Goal: Book appointment/travel/reservation

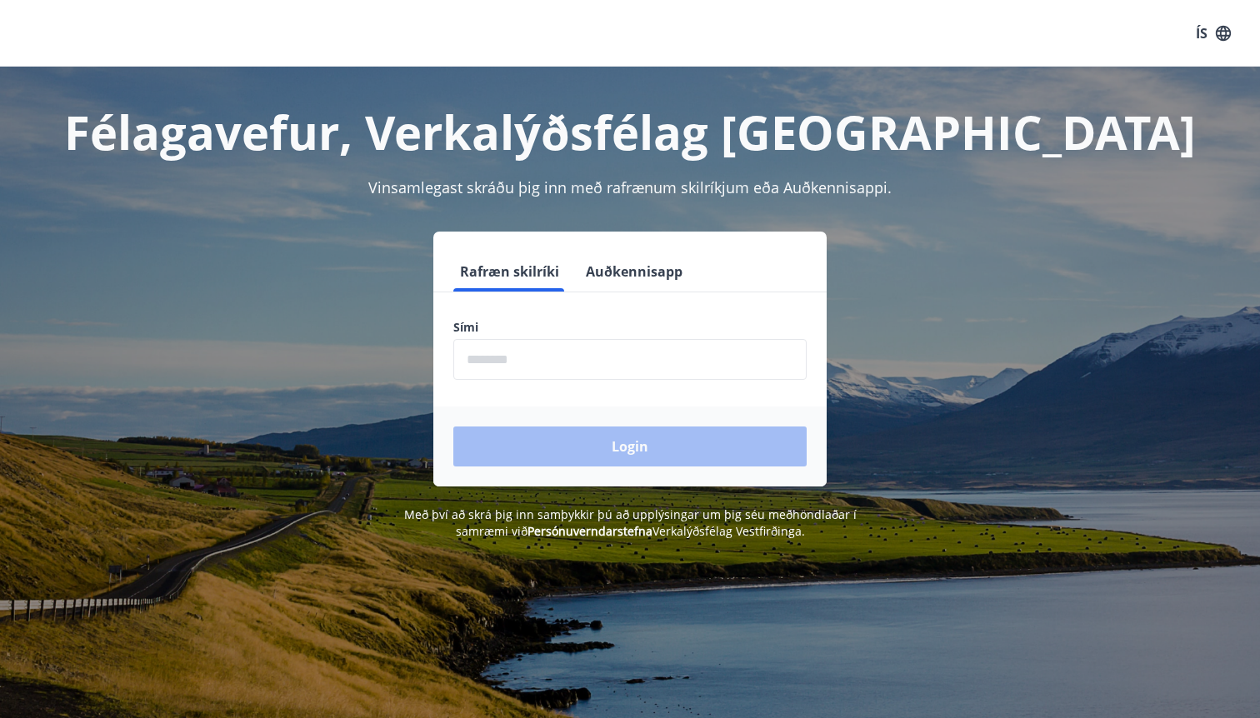
click at [514, 358] on input "phone" at bounding box center [629, 359] width 353 height 41
type input "********"
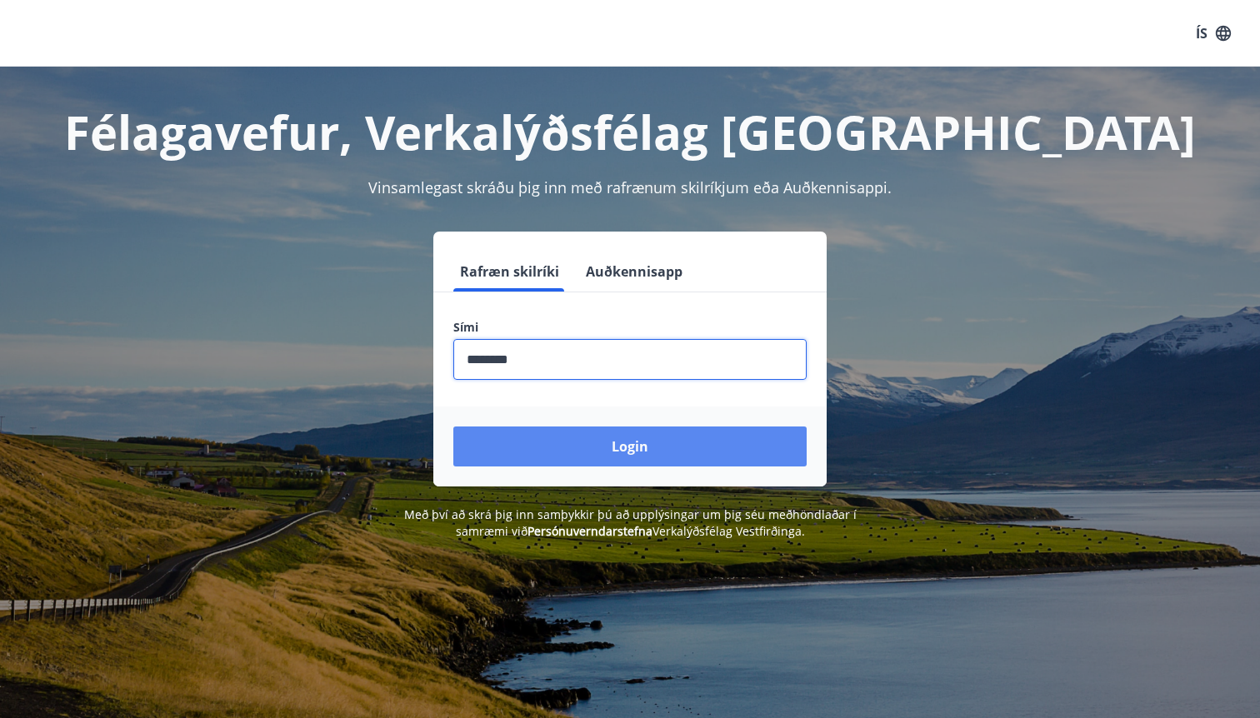
click at [630, 444] on button "Login" at bounding box center [629, 447] width 353 height 40
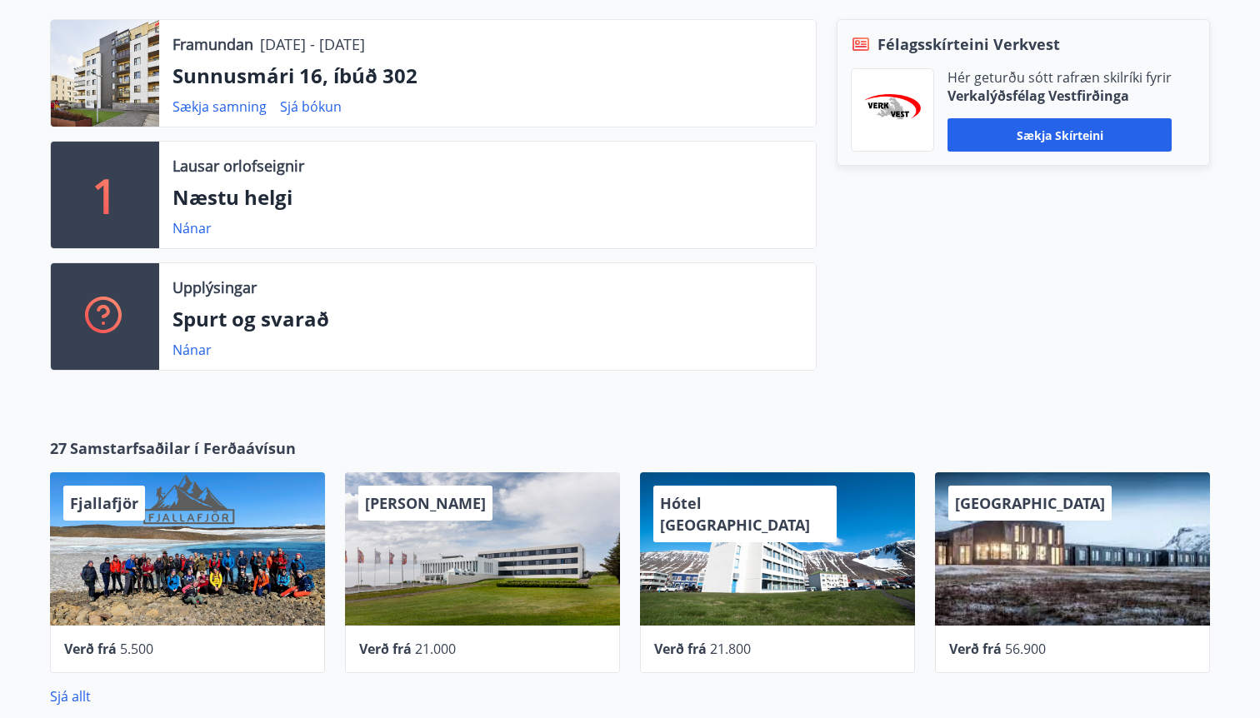
scroll to position [500, 0]
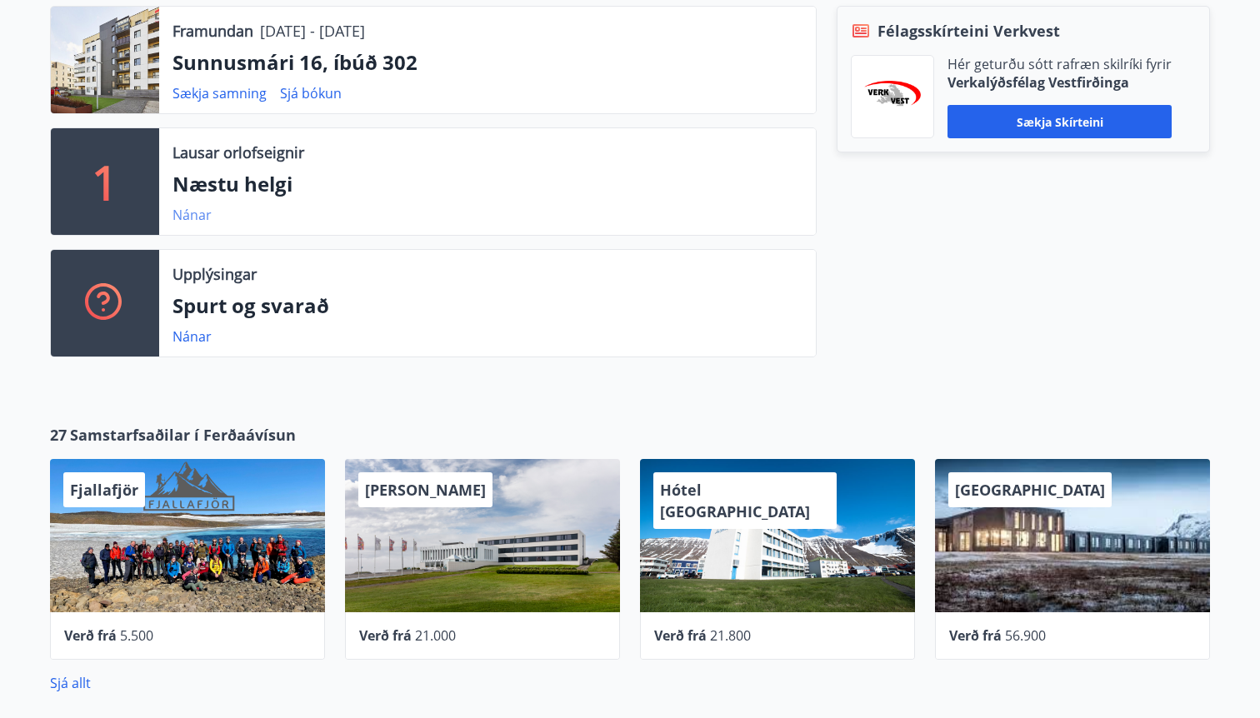
click at [184, 217] on link "Nánar" at bounding box center [191, 215] width 39 height 18
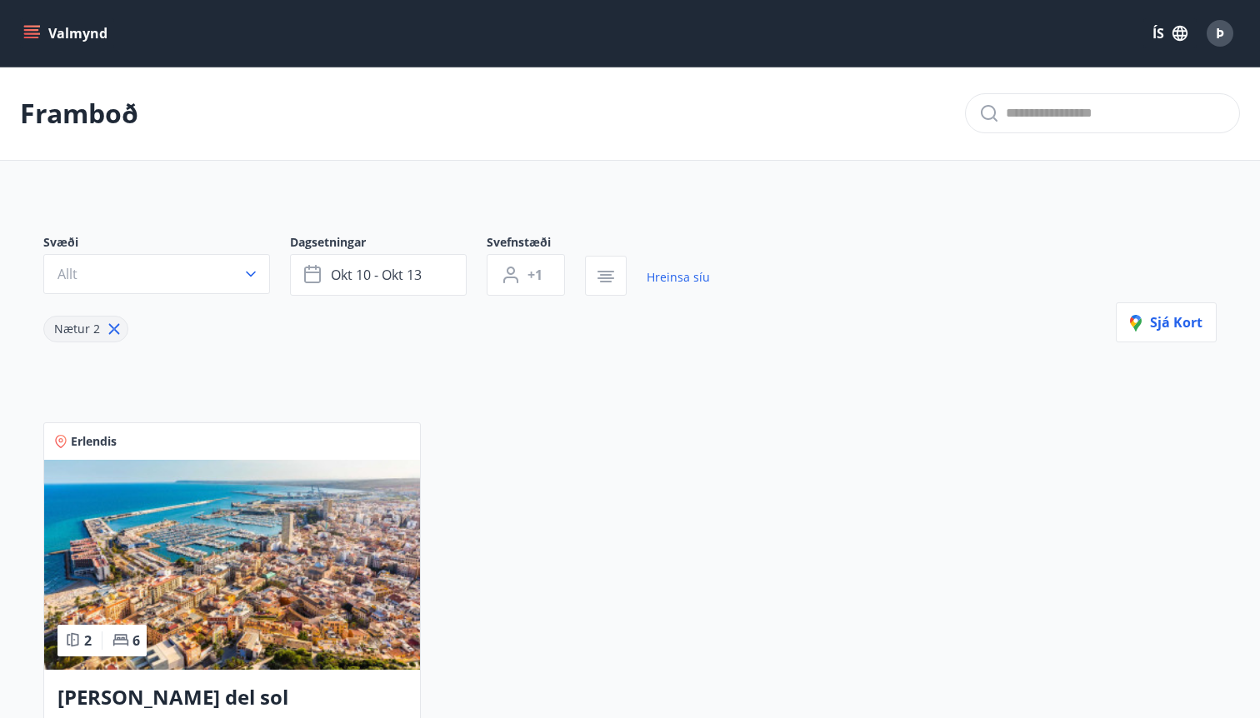
click at [42, 27] on button "Valmynd" at bounding box center [67, 33] width 94 height 30
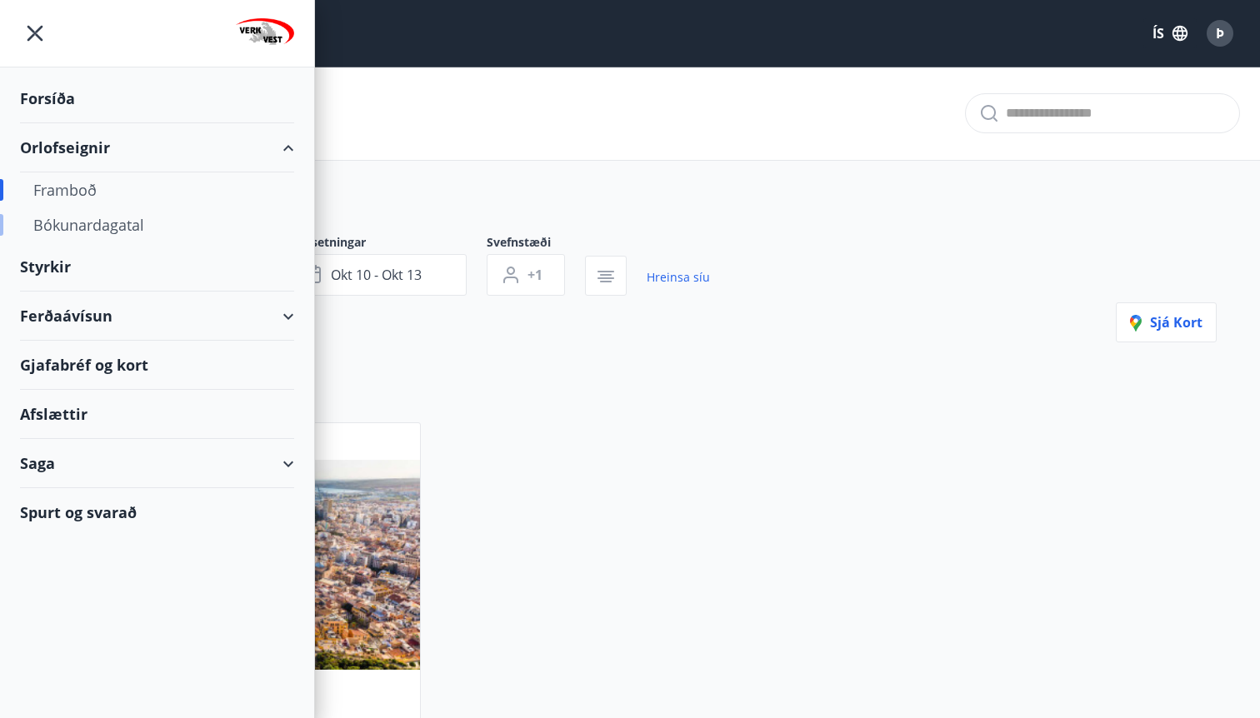
click at [102, 226] on div "Bókunardagatal" at bounding box center [156, 224] width 247 height 35
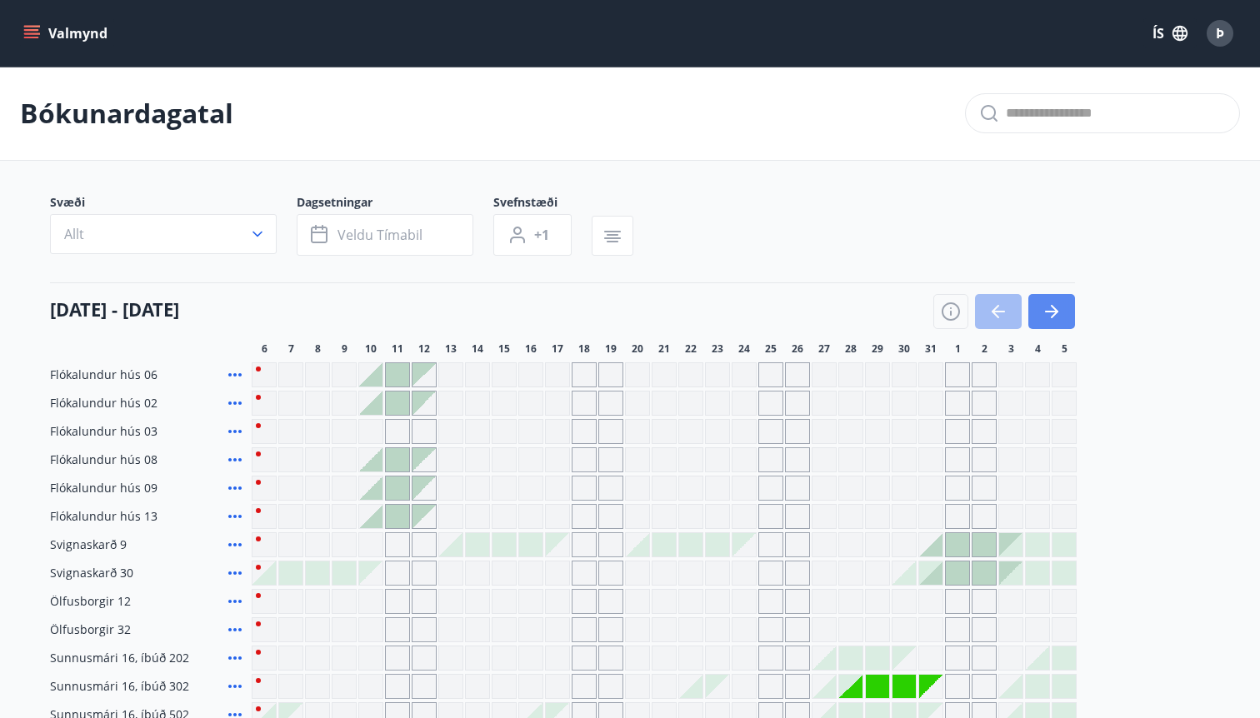
click at [1047, 312] on icon "button" at bounding box center [1051, 312] width 13 height 2
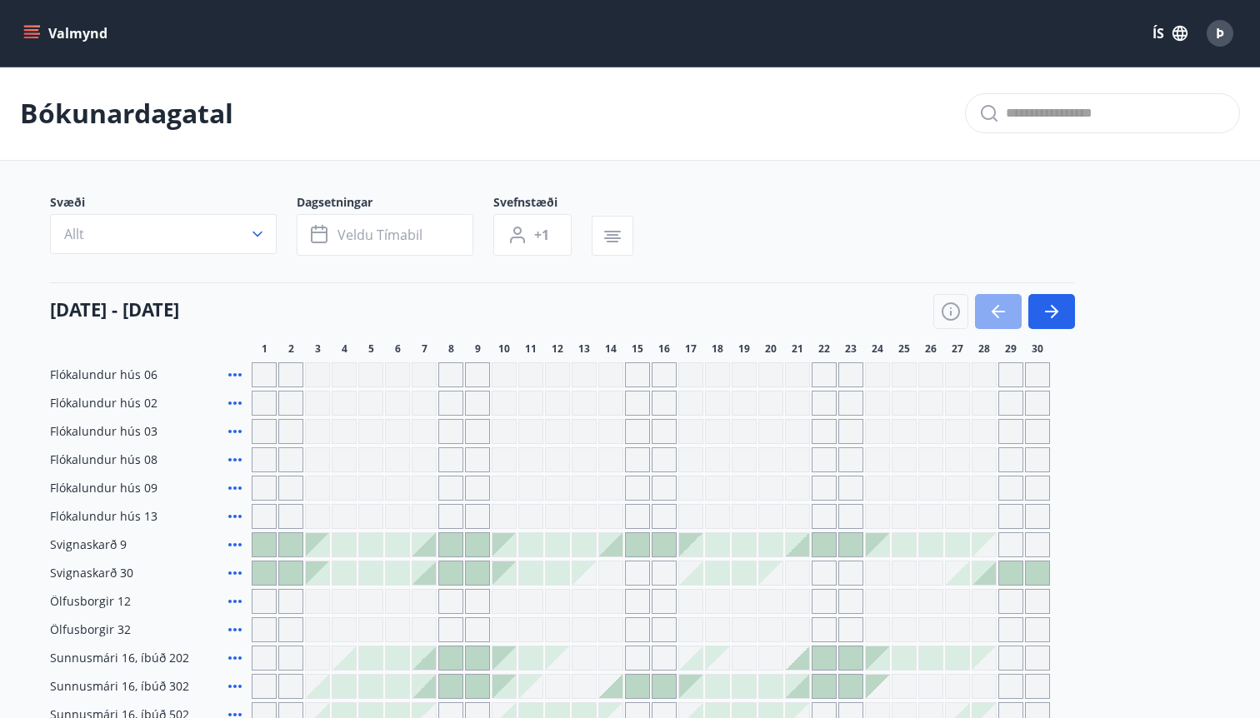
click at [986, 315] on button "button" at bounding box center [998, 311] width 47 height 35
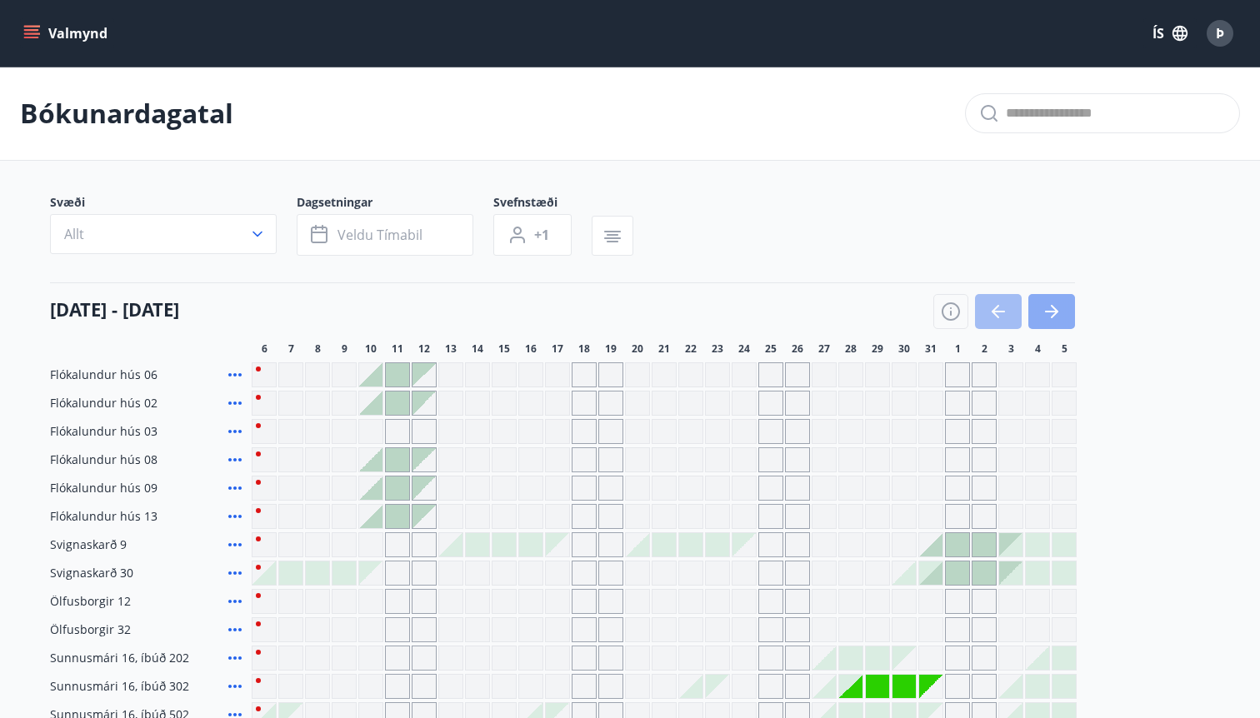
click at [1051, 319] on icon "button" at bounding box center [1052, 312] width 20 height 20
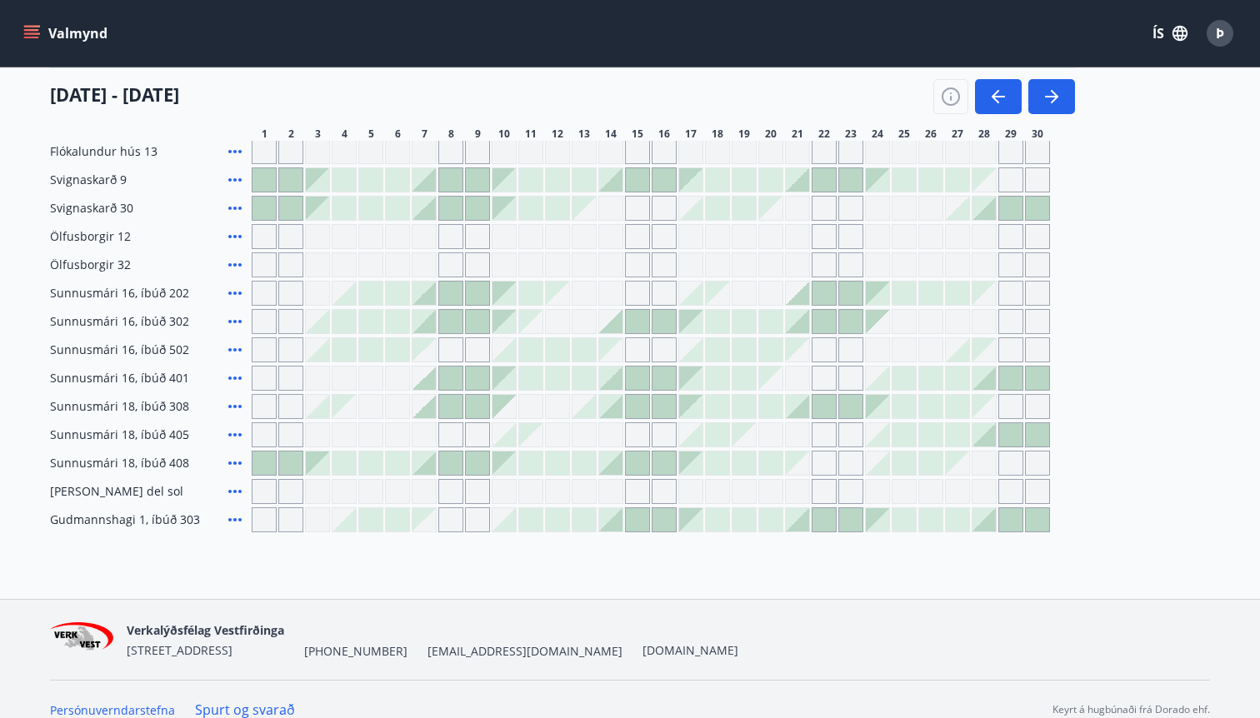
scroll to position [386, 0]
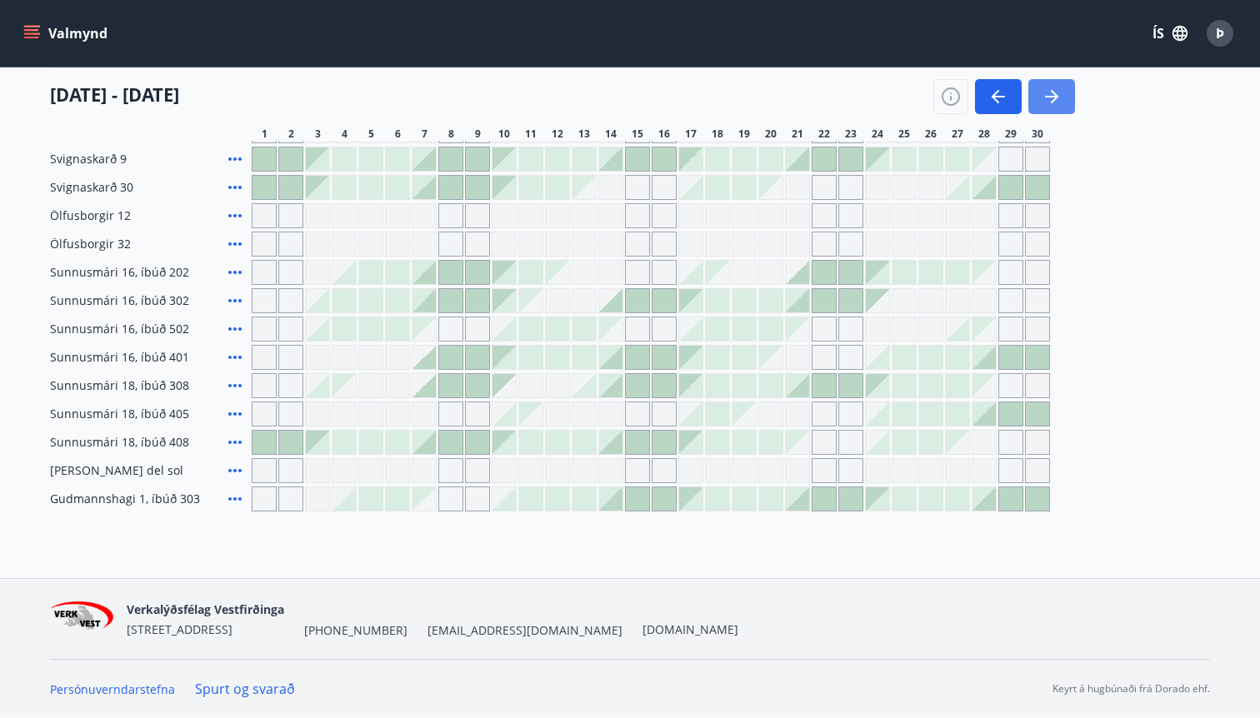
click at [1056, 102] on icon "button" at bounding box center [1052, 97] width 20 height 20
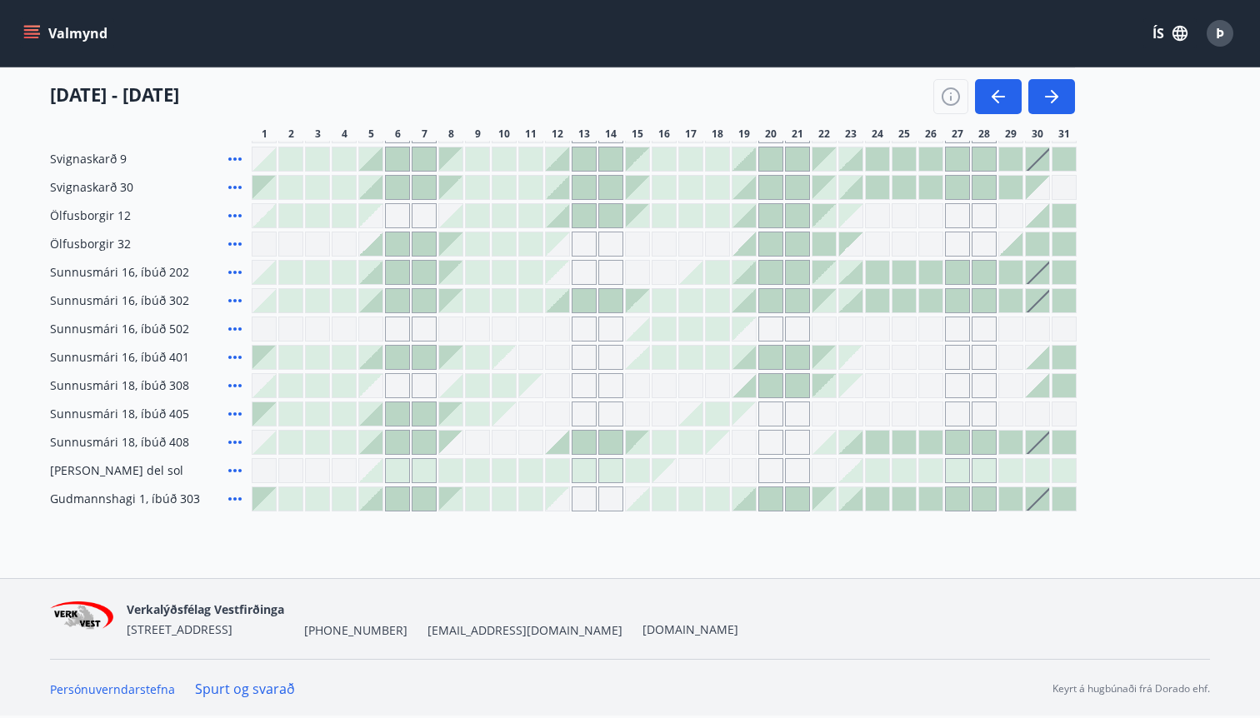
click at [287, 269] on div at bounding box center [290, 272] width 23 height 23
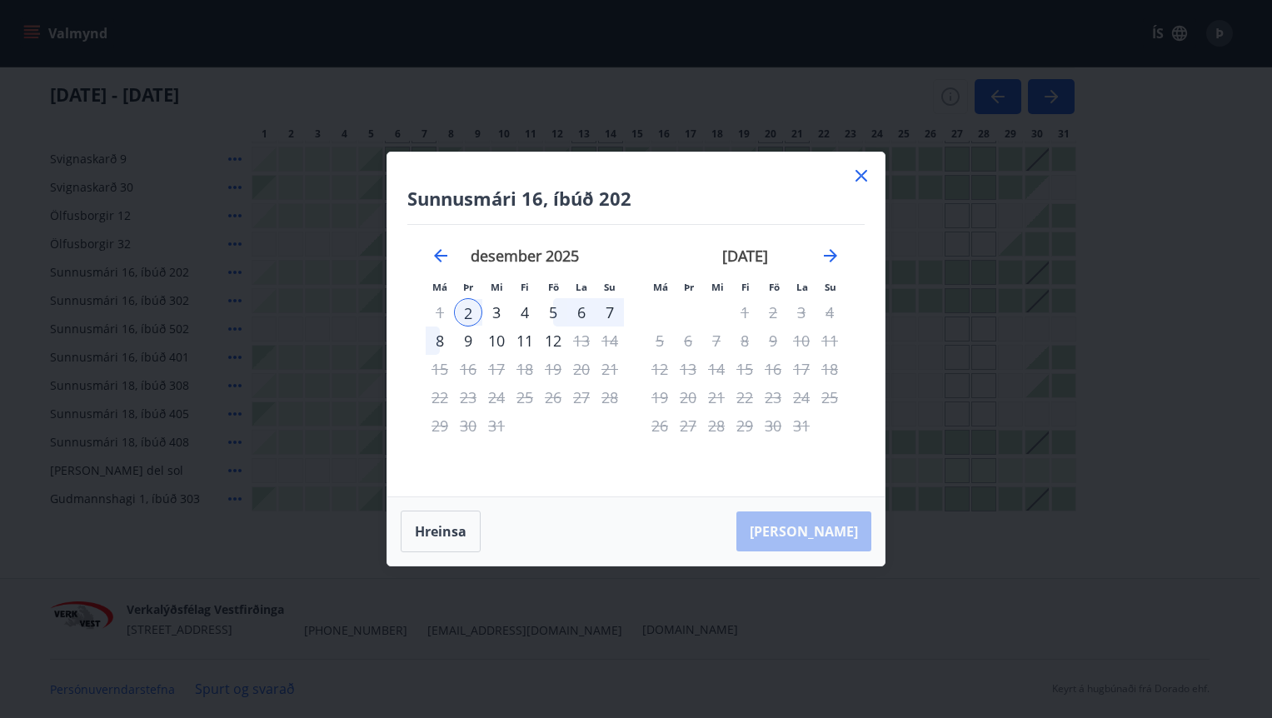
click at [548, 308] on div "5" at bounding box center [553, 312] width 28 height 28
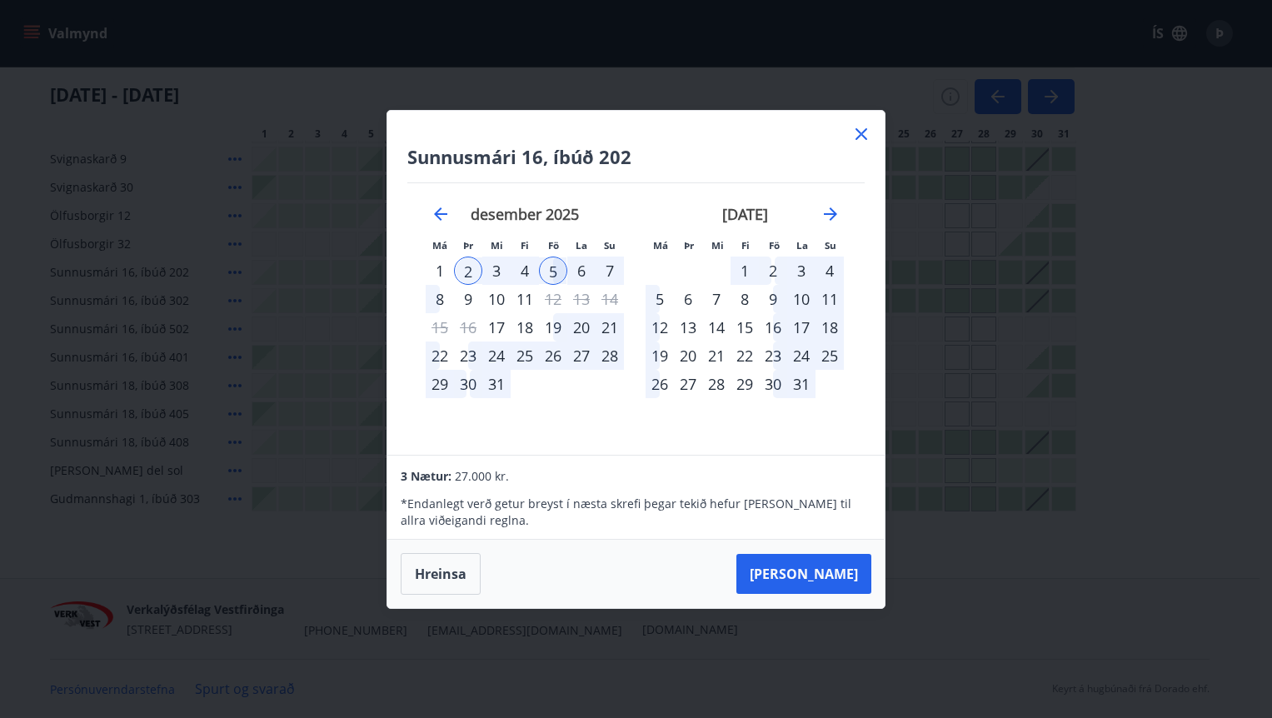
click at [857, 140] on icon at bounding box center [862, 134] width 20 height 20
